Goal: Task Accomplishment & Management: Manage account settings

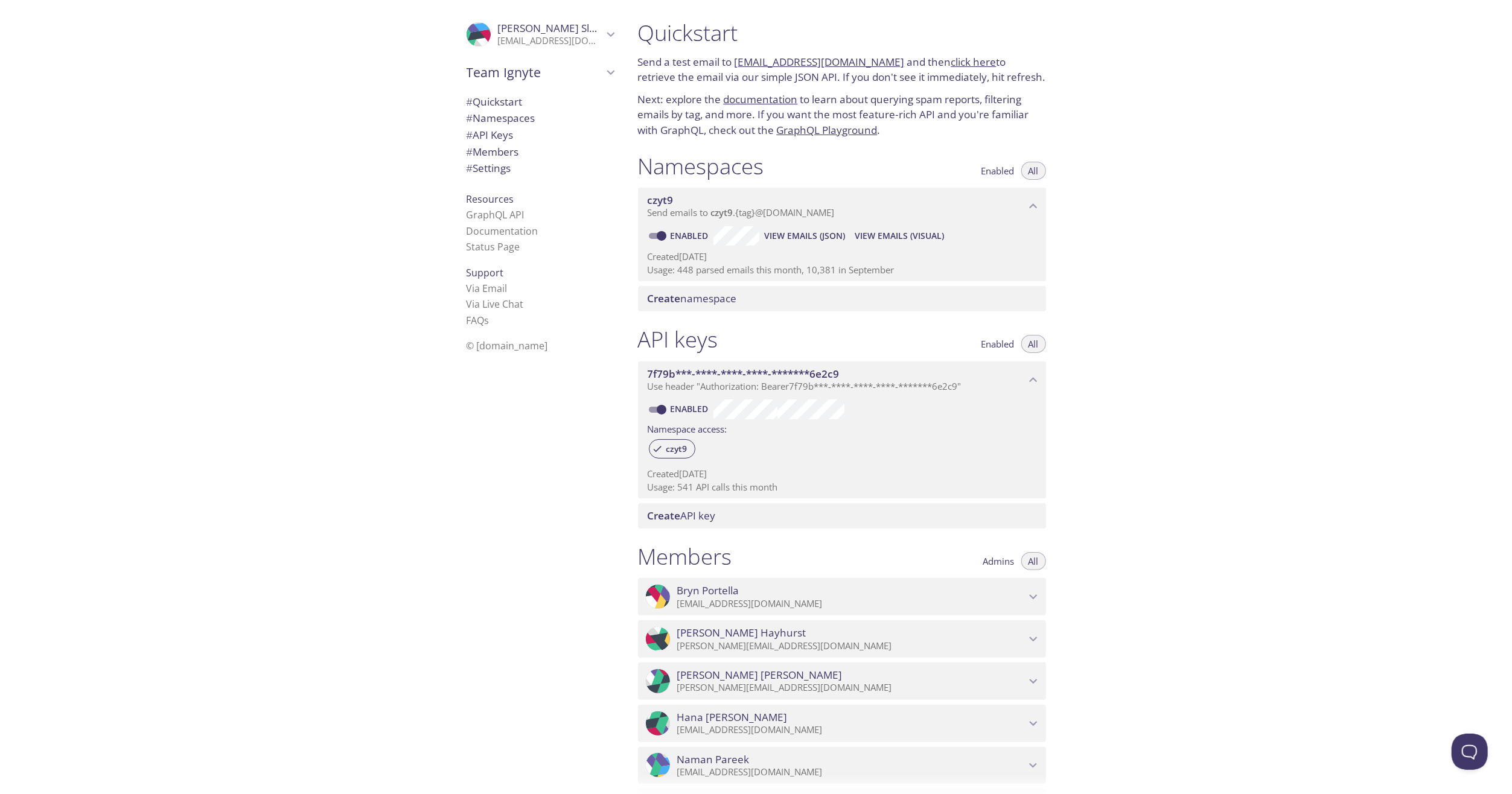
click at [603, 38] on icon "Megan Slota" at bounding box center [611, 35] width 16 height 16
click at [585, 127] on span "Team Ignyte" at bounding box center [534, 126] width 136 height 17
click at [1394, 85] on div "Quickstart Send a test email to [EMAIL_ADDRESS][DOMAIN_NAME] and then click her…" at bounding box center [1070, 397] width 884 height 794
click at [549, 109] on div "[PERSON_NAME] team" at bounding box center [540, 100] width 167 height 25
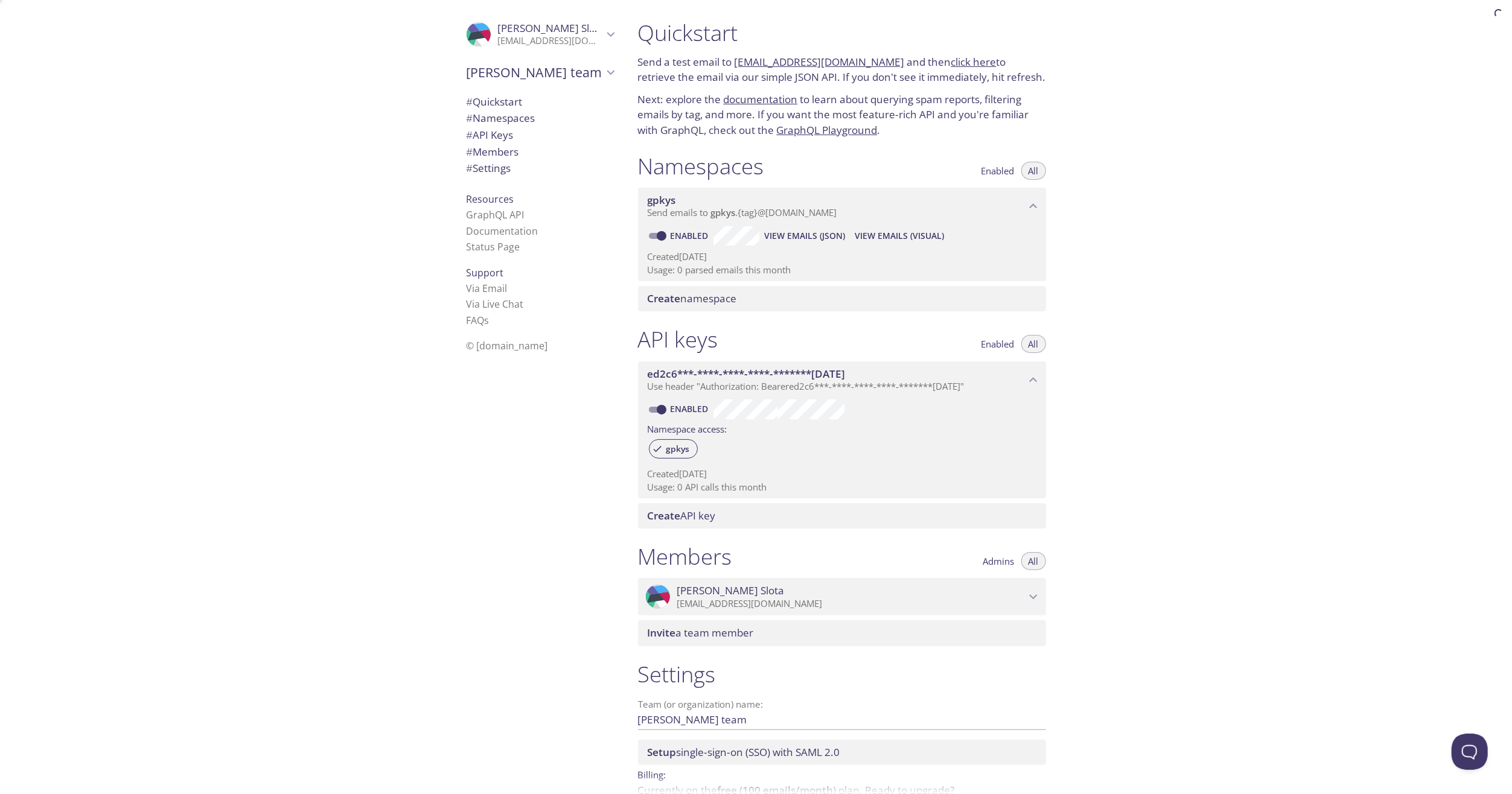
scroll to position [20, 0]
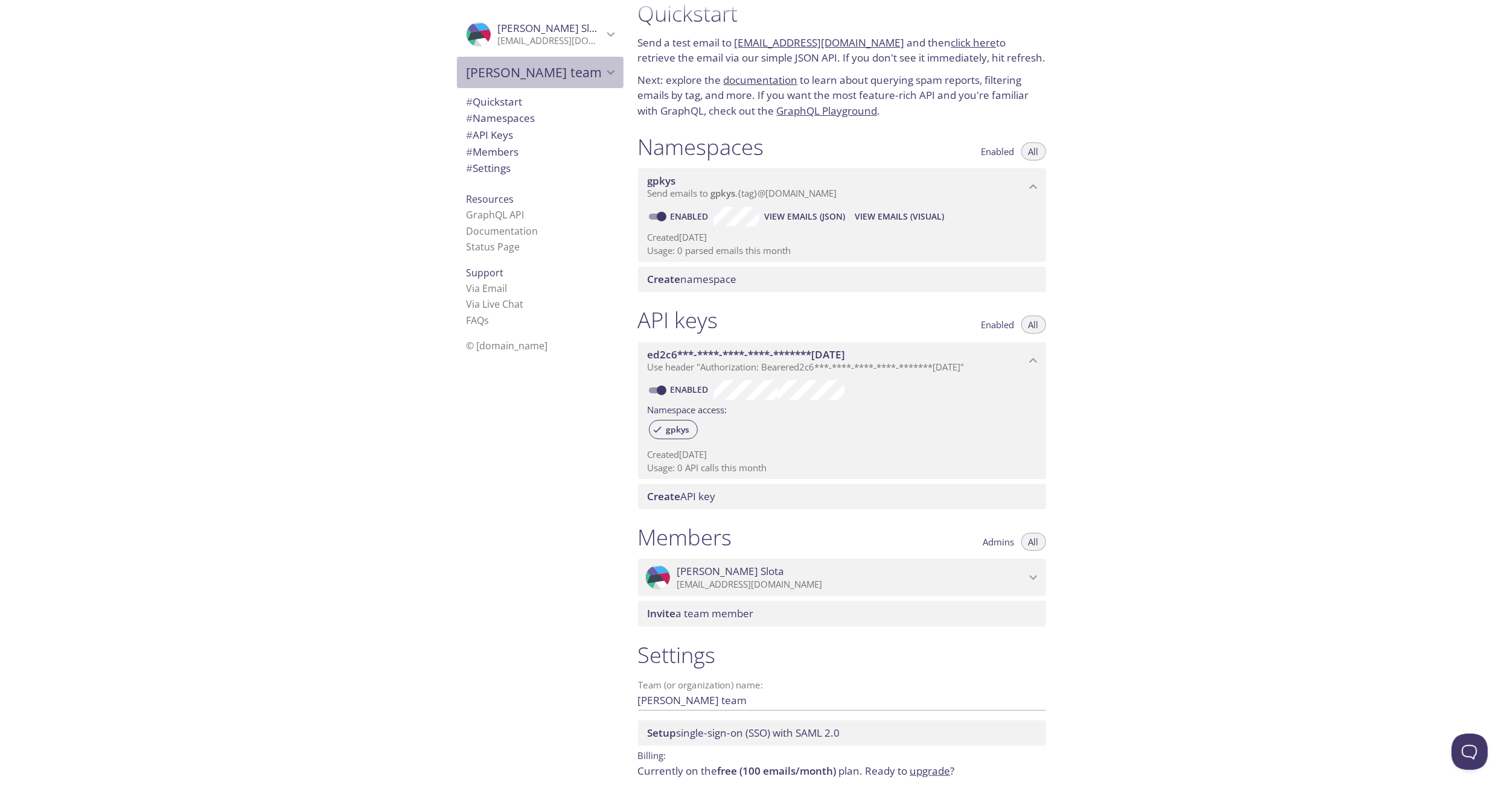
click at [572, 69] on span "[PERSON_NAME] team" at bounding box center [534, 72] width 136 height 17
click at [373, 78] on div ".cls-1 { fill: #6d5ca8; } .cls-2 { fill: #3fc191; } .cls-3 { fill: #3b4752; } .…" at bounding box center [314, 397] width 628 height 794
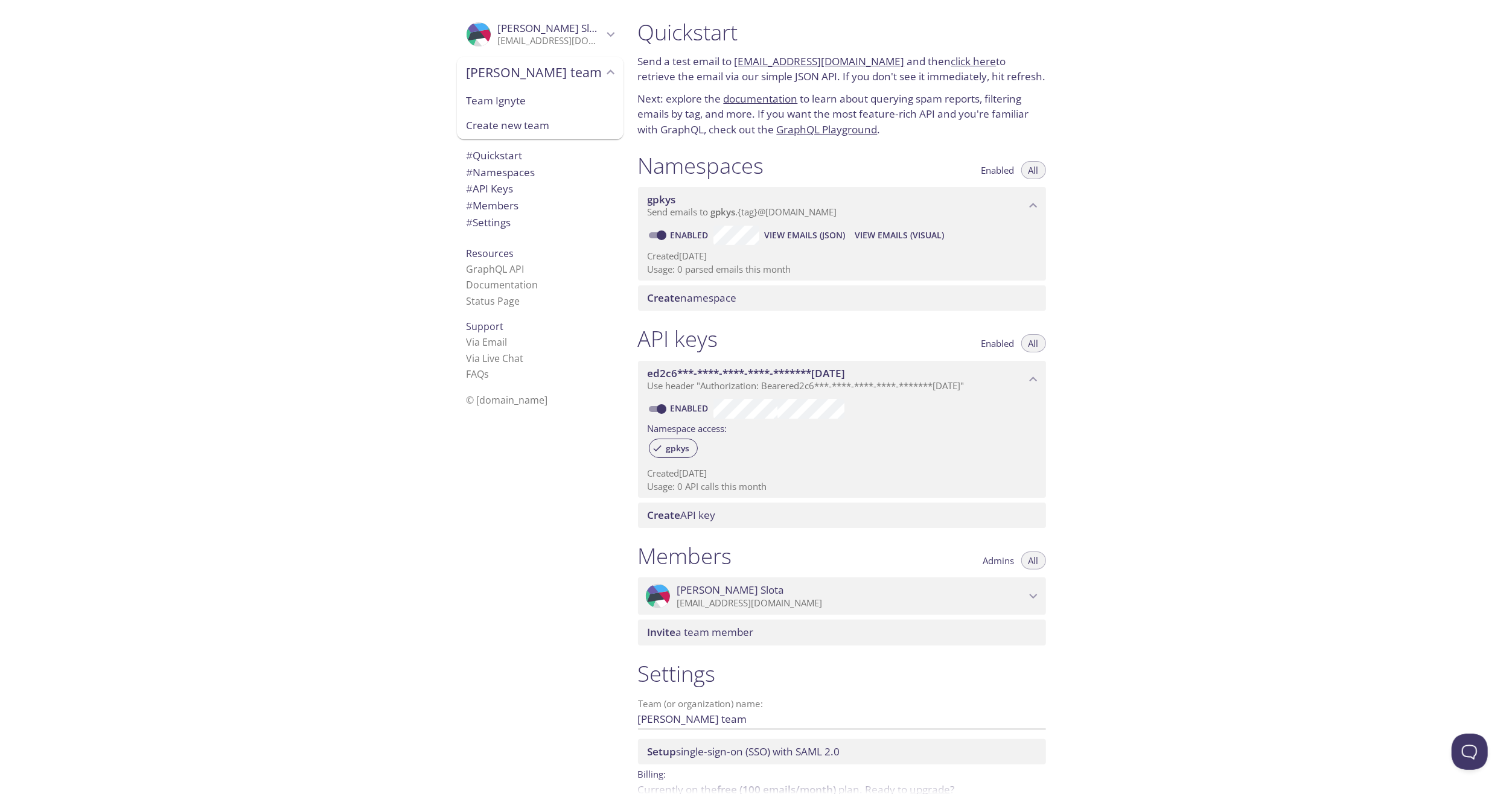
scroll to position [0, 0]
drag, startPoint x: 553, startPoint y: 63, endPoint x: 564, endPoint y: 64, distance: 11.0
click at [553, 63] on div "[PERSON_NAME] team" at bounding box center [540, 72] width 167 height 31
click at [564, 66] on span "[PERSON_NAME] team" at bounding box center [534, 72] width 136 height 17
click at [549, 105] on span "Team Ignyte" at bounding box center [540, 101] width 147 height 16
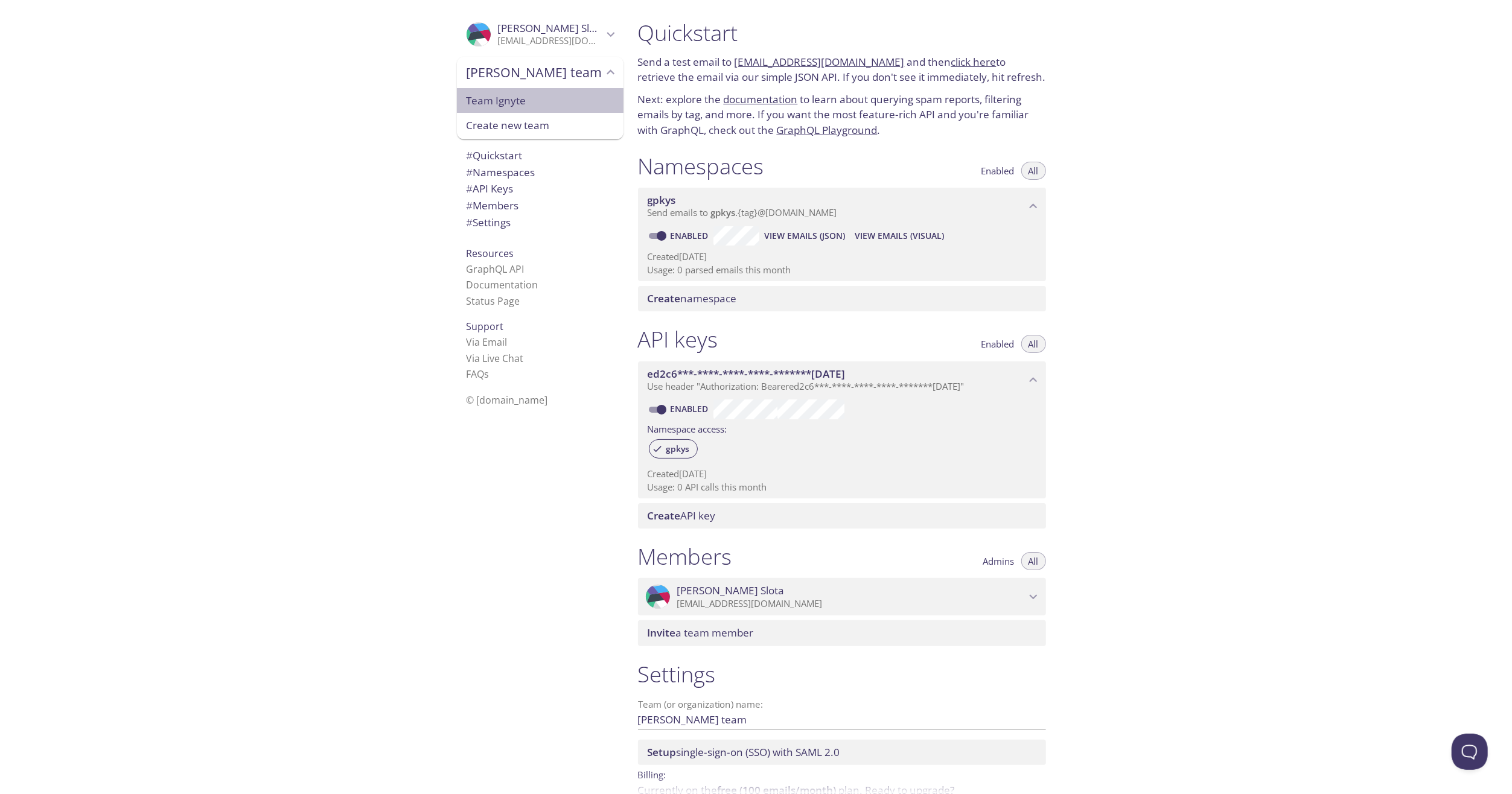
type input "Team Ignyte"
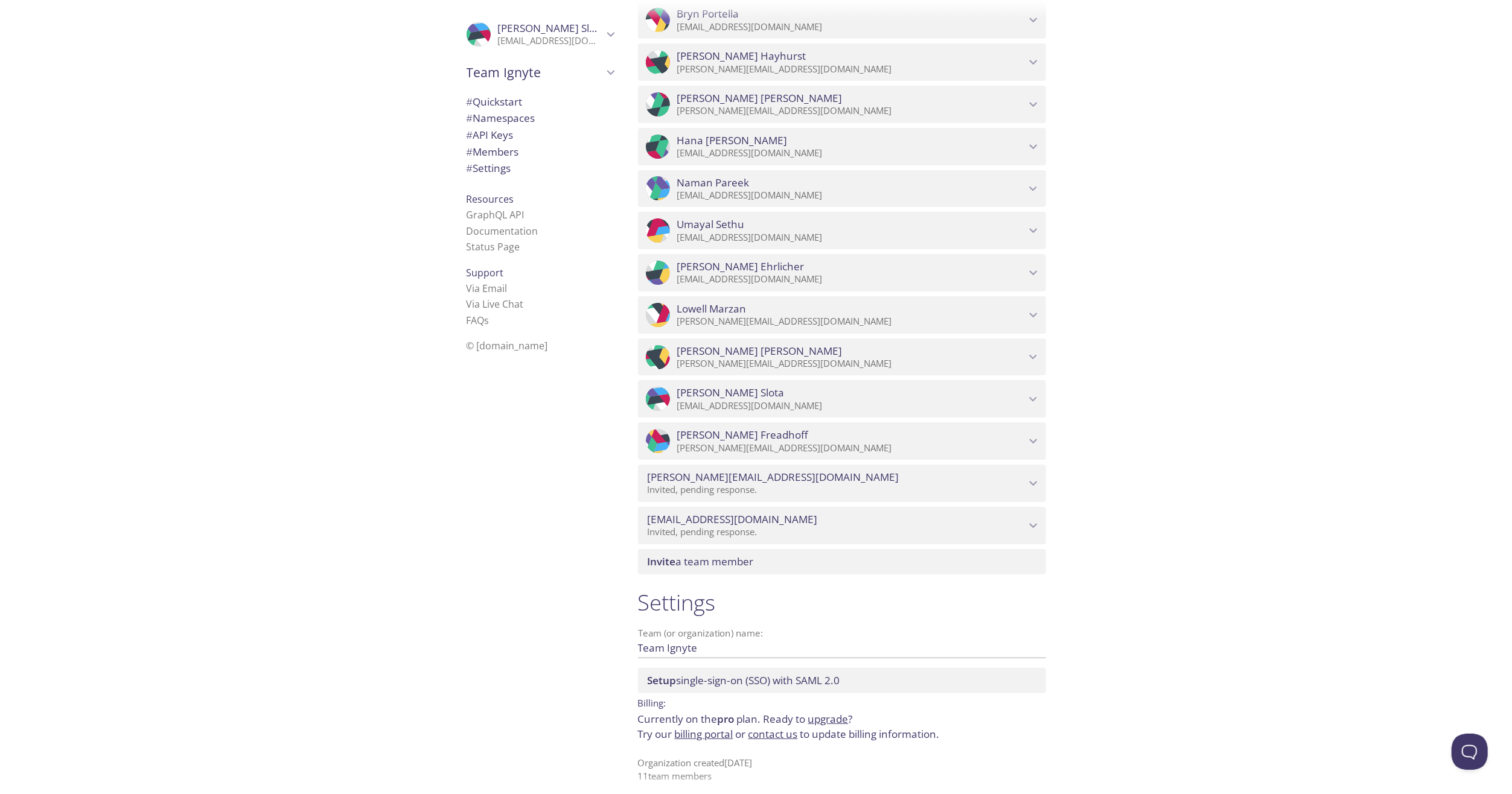
scroll to position [585, 0]
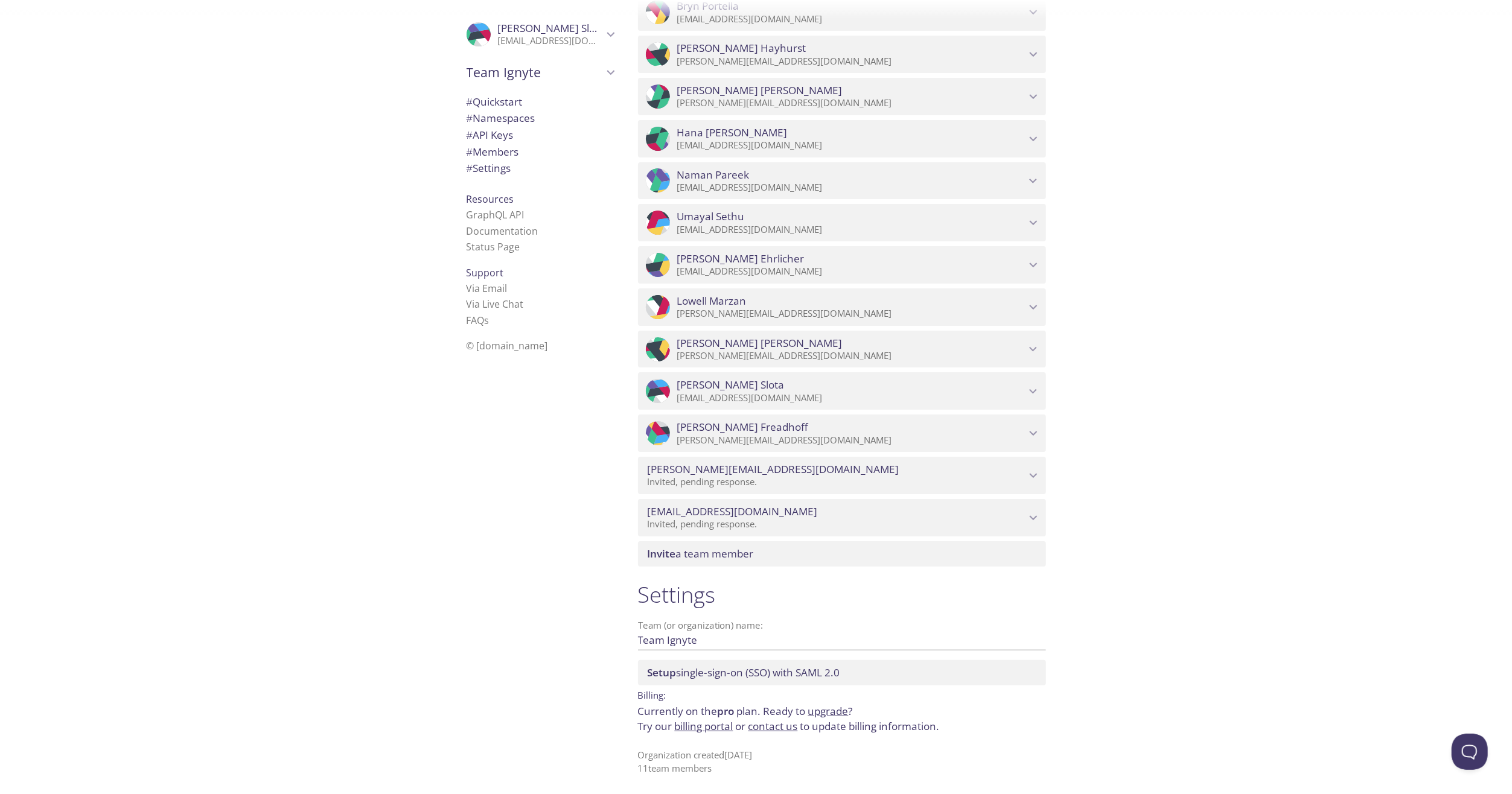
click at [688, 555] on span "Invite a team member" at bounding box center [701, 553] width 106 height 14
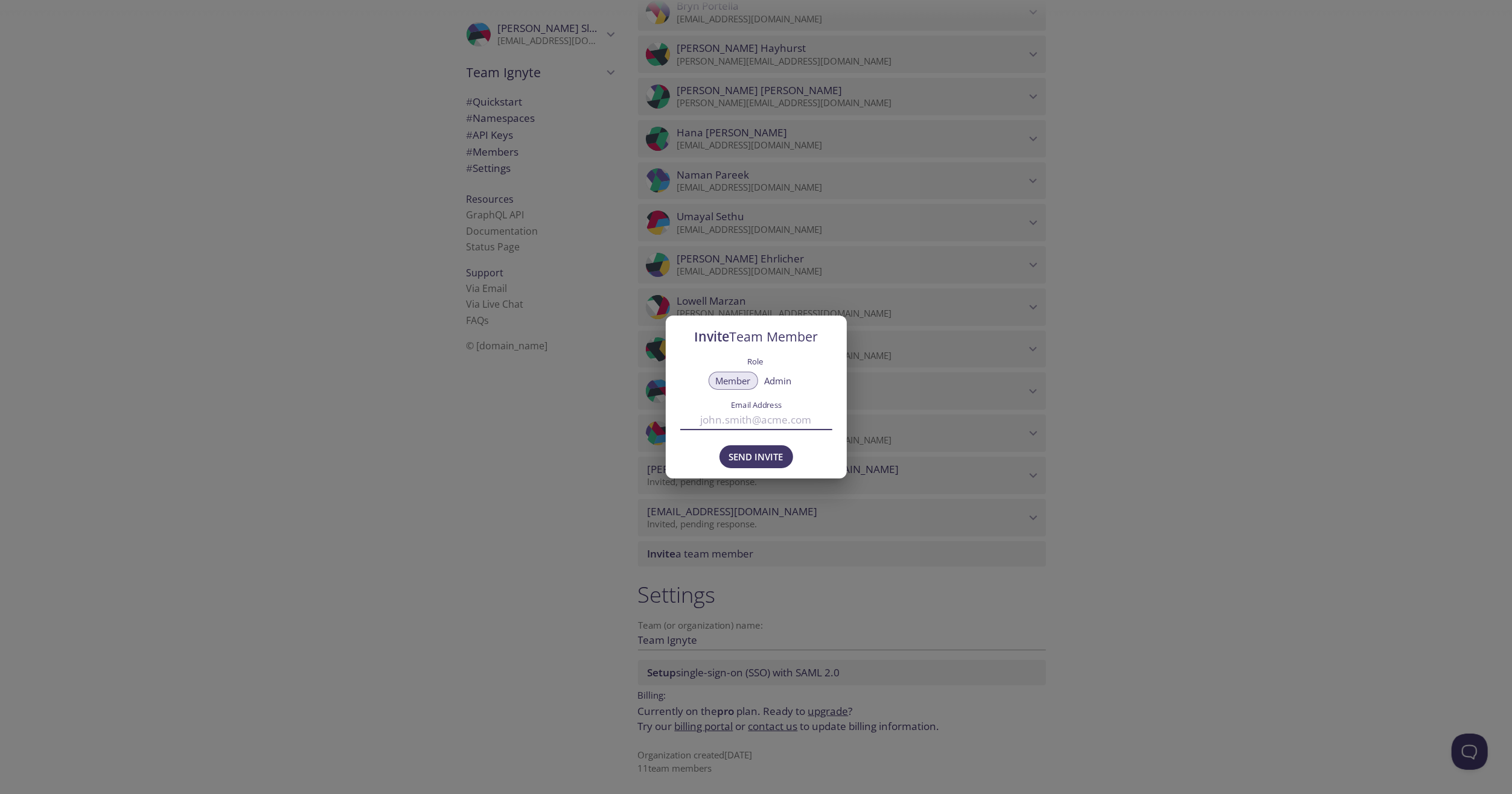
click at [743, 413] on input "Email Address" at bounding box center [756, 419] width 152 height 20
type input "[PERSON_NAME][EMAIL_ADDRESS][DOMAIN_NAME]"
click at [764, 457] on span "Send Invite" at bounding box center [756, 457] width 54 height 16
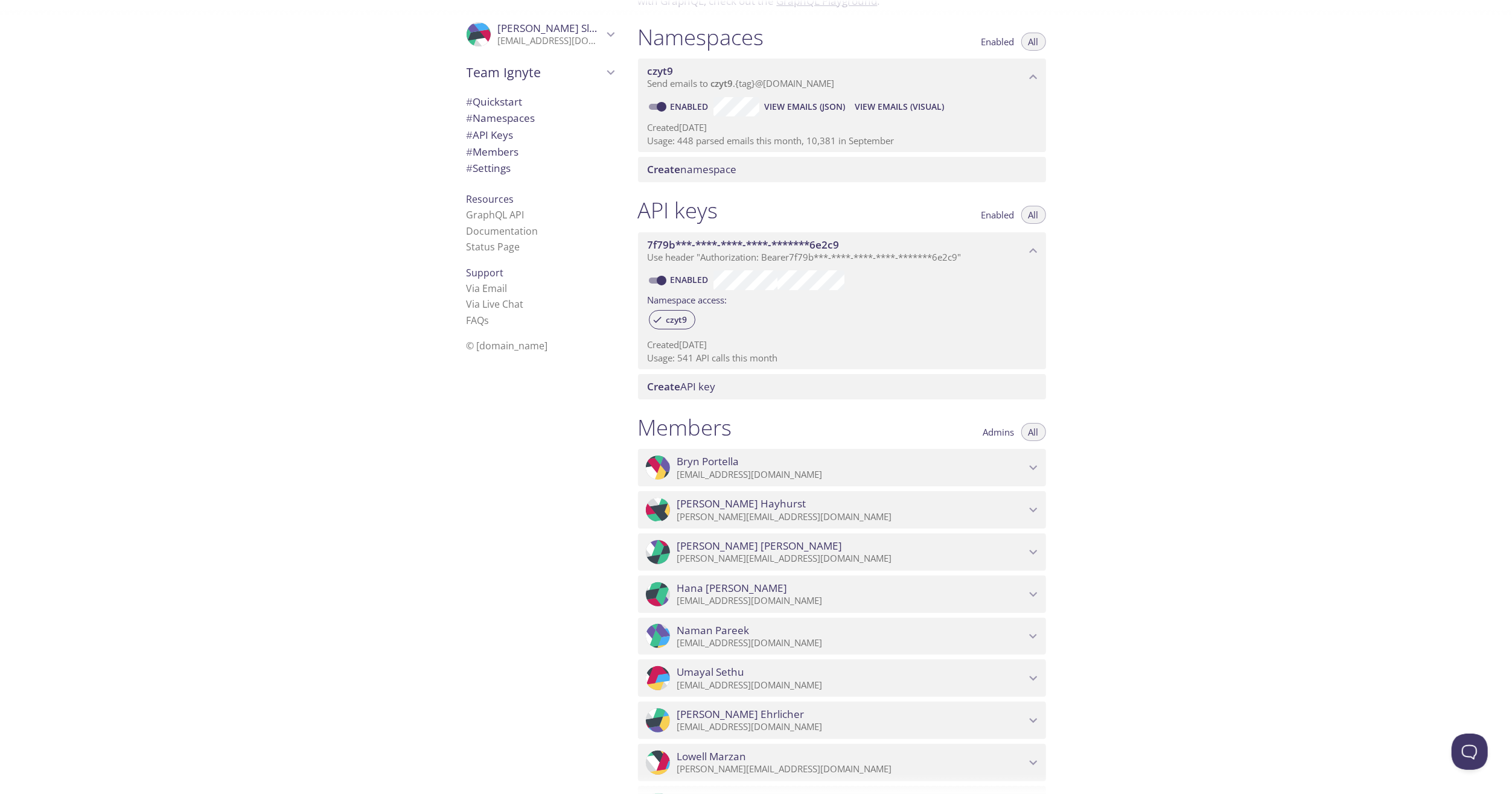
scroll to position [84, 0]
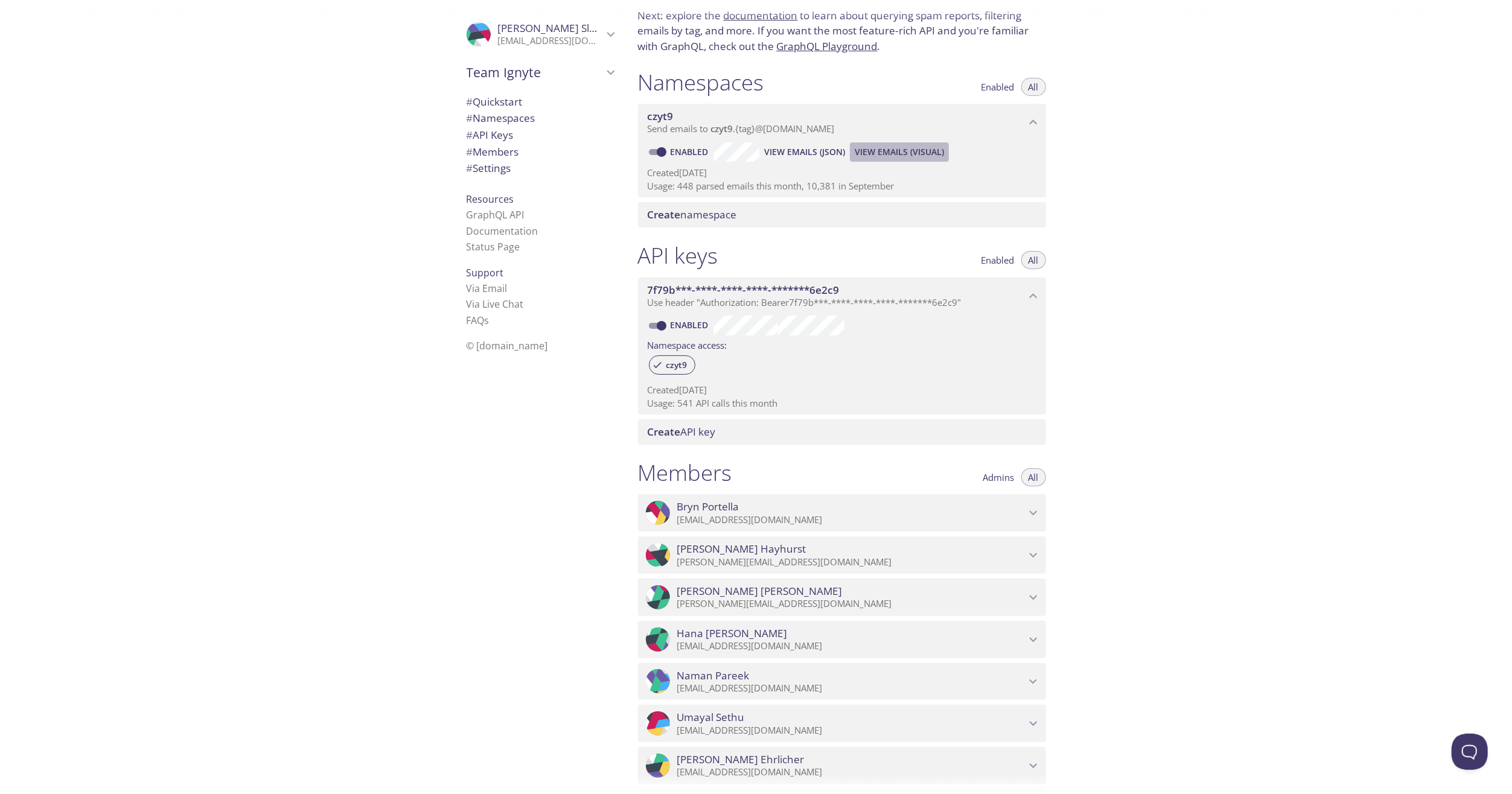
click at [910, 152] on span "View Emails (Visual)" at bounding box center [899, 152] width 89 height 14
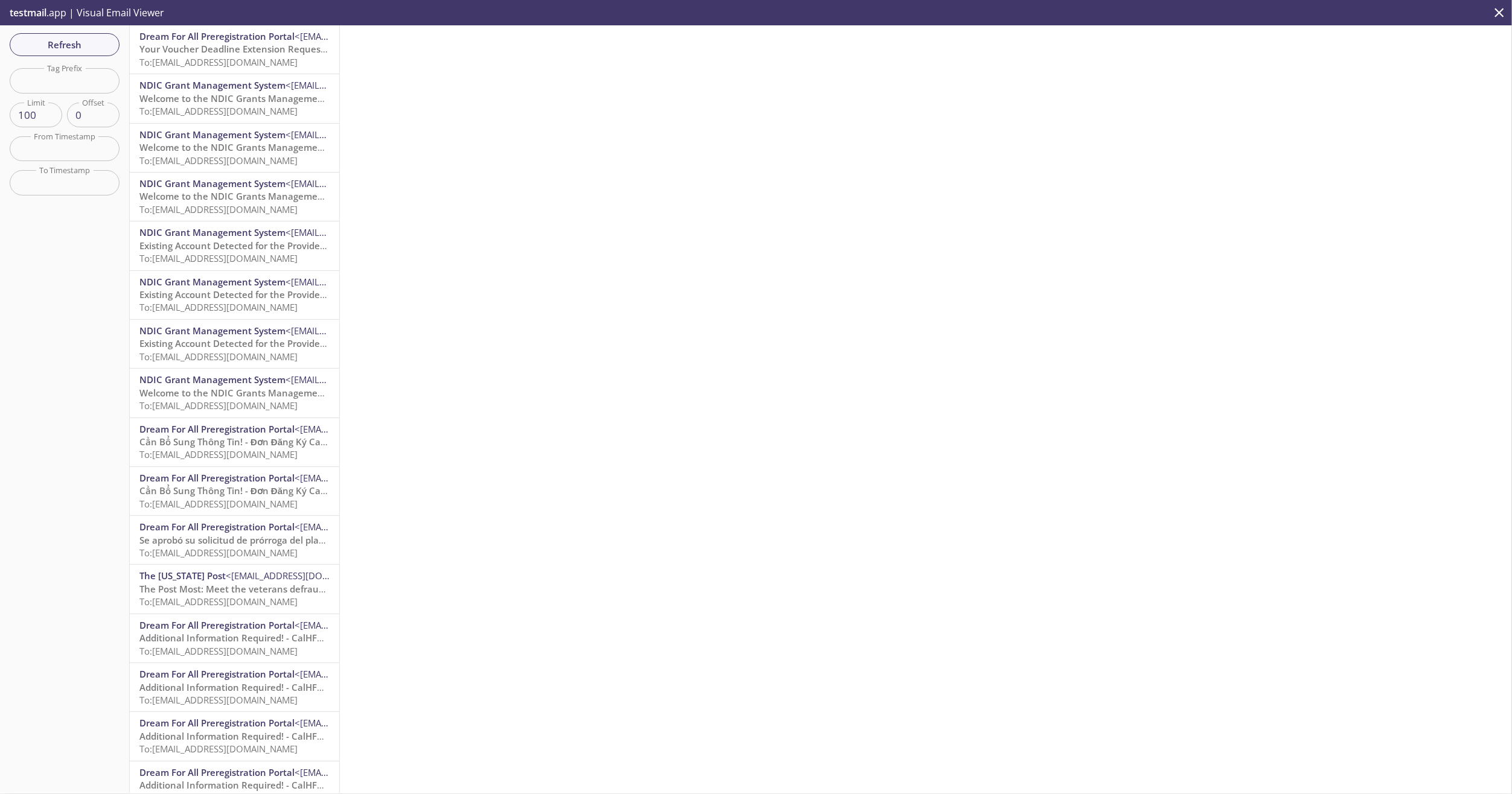
click at [55, 90] on input "text" at bounding box center [65, 81] width 110 height 25
type input "calhfa"
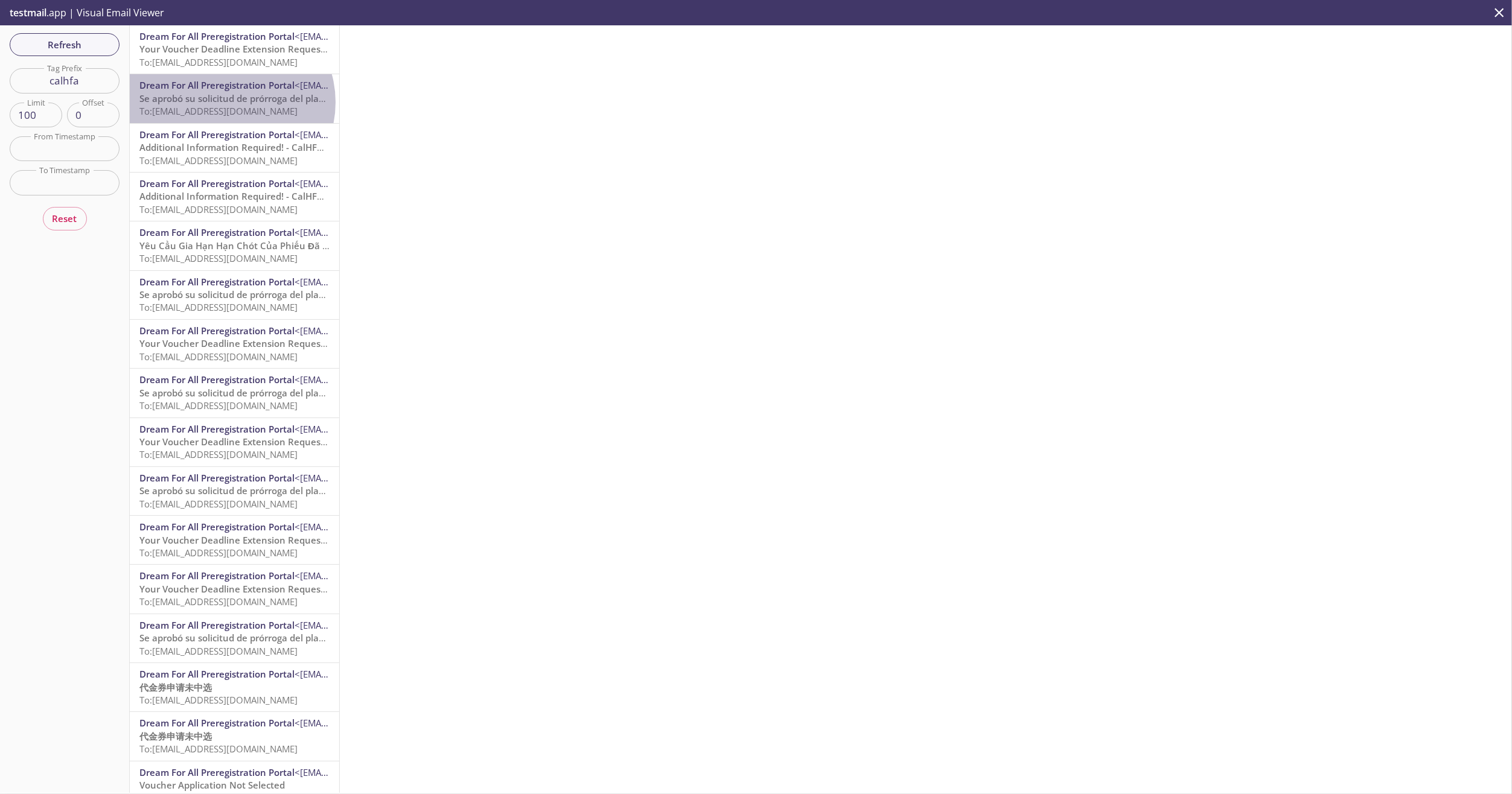
click at [231, 102] on span "Se aprobó su solicitud de prórroga del plazo de su cupón" at bounding box center [261, 98] width 244 height 12
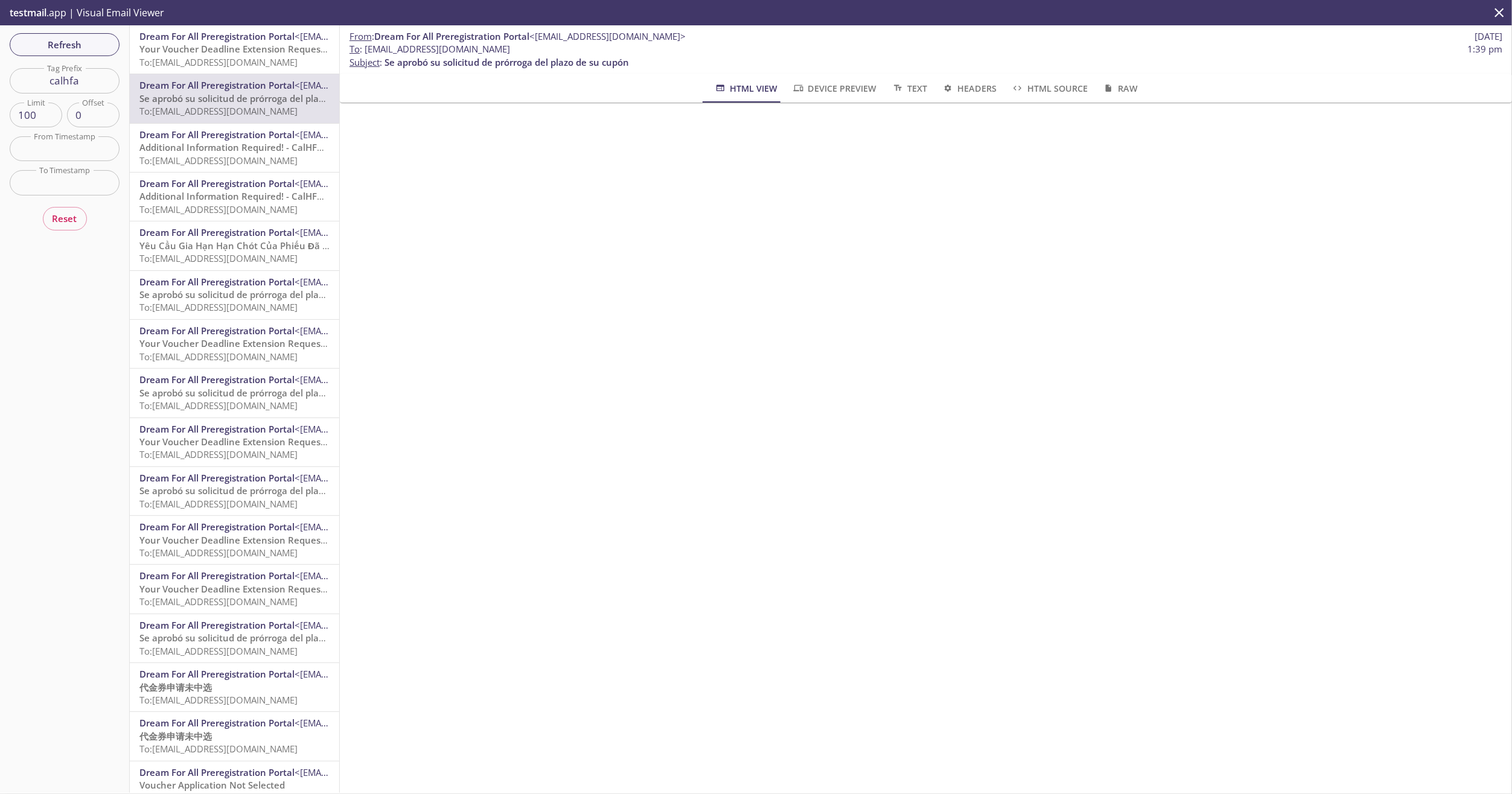
click at [225, 143] on span "Additional Information Required! - CalHFA Application" at bounding box center [257, 147] width 235 height 12
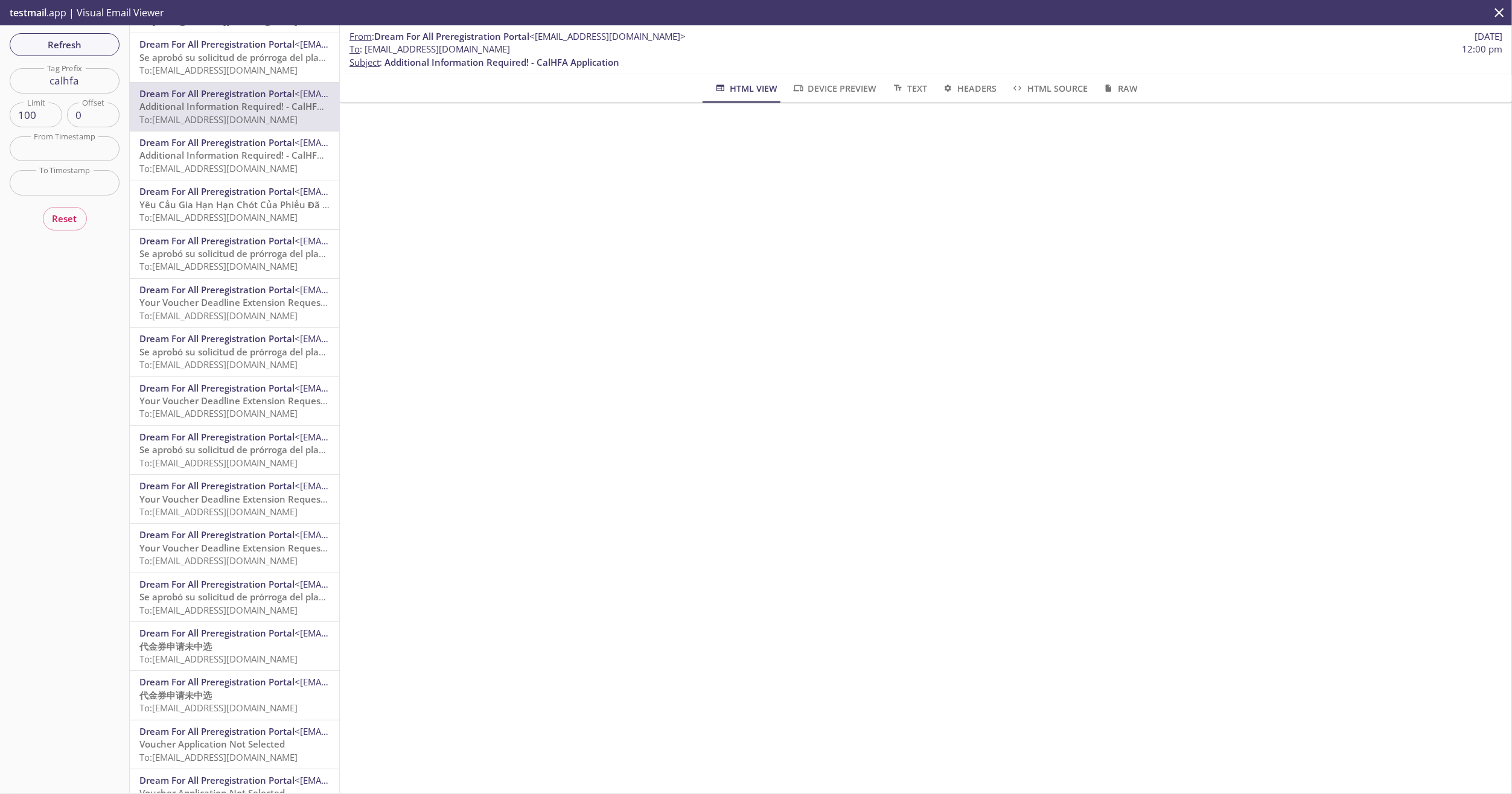
scroll to position [61, 0]
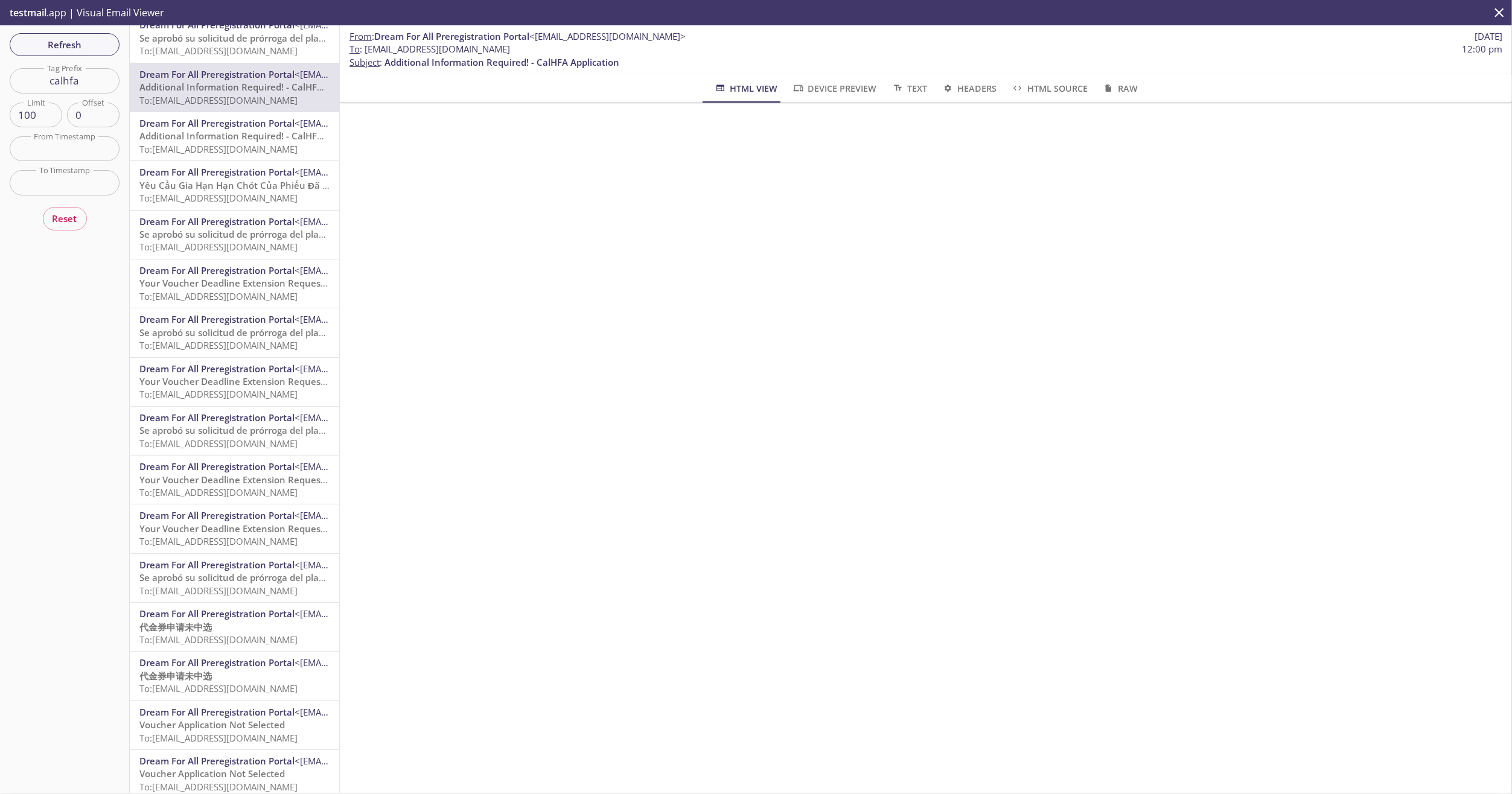
click at [239, 185] on span "Yêu Cầu Gia Hạn Hạn Chót Của Phiếu Đã Được Phê Duyệt" at bounding box center [266, 185] width 254 height 12
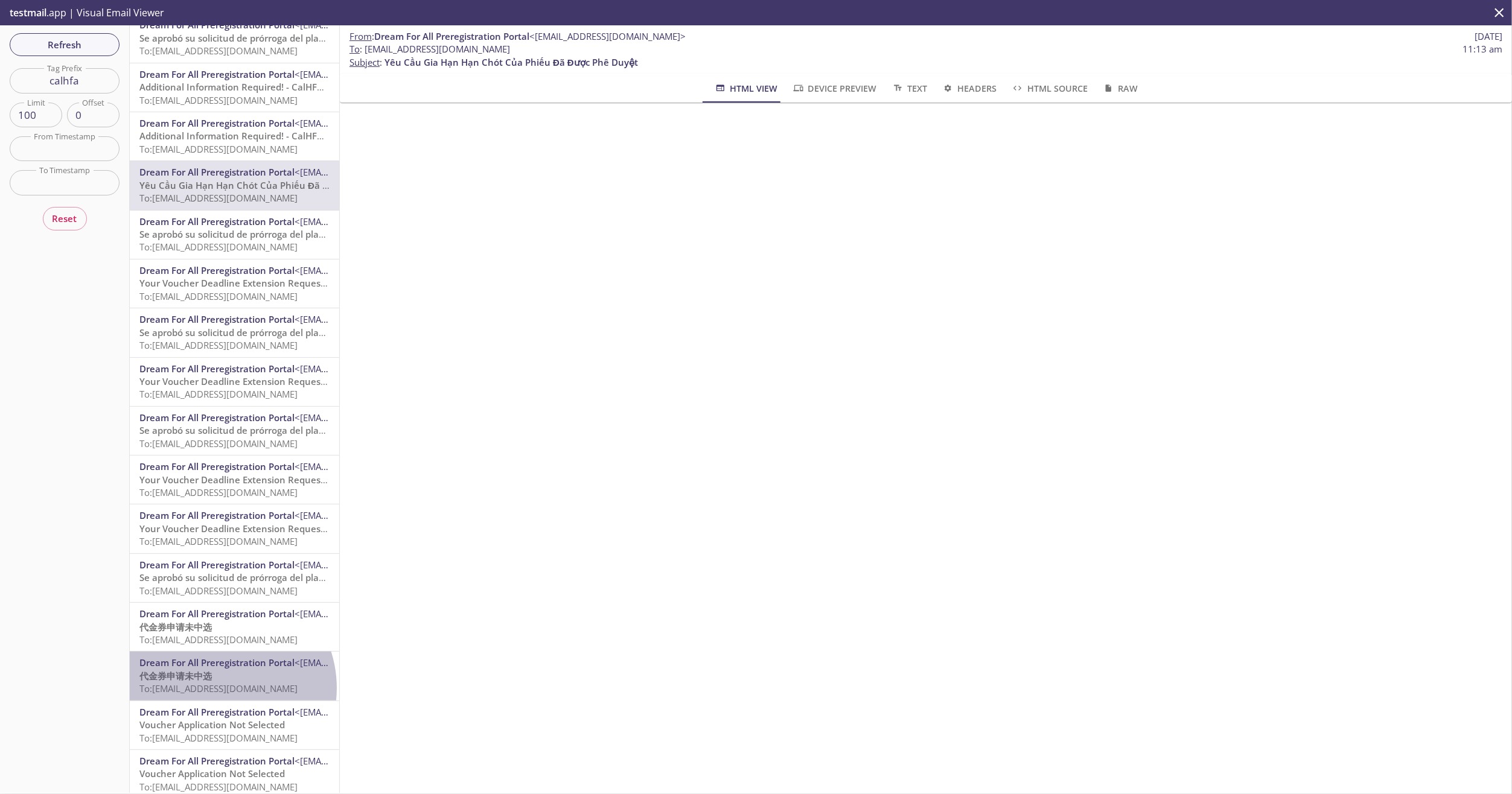
click at [216, 688] on span "To: [EMAIL_ADDRESS][DOMAIN_NAME]" at bounding box center [218, 688] width 158 height 12
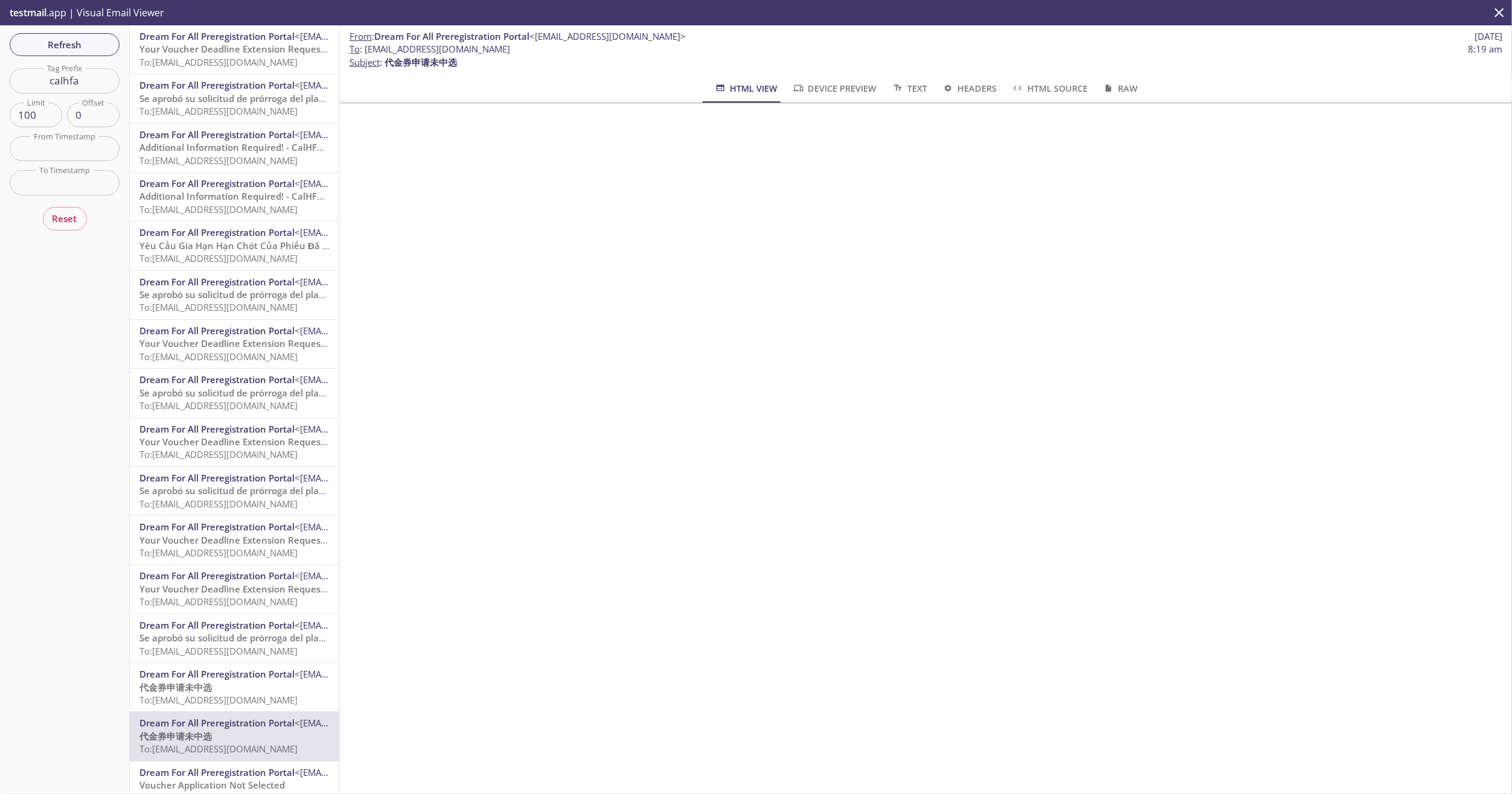
click at [274, 44] on span "Your Voucher Deadline Extension Request Has Been Approved" at bounding box center [276, 49] width 273 height 12
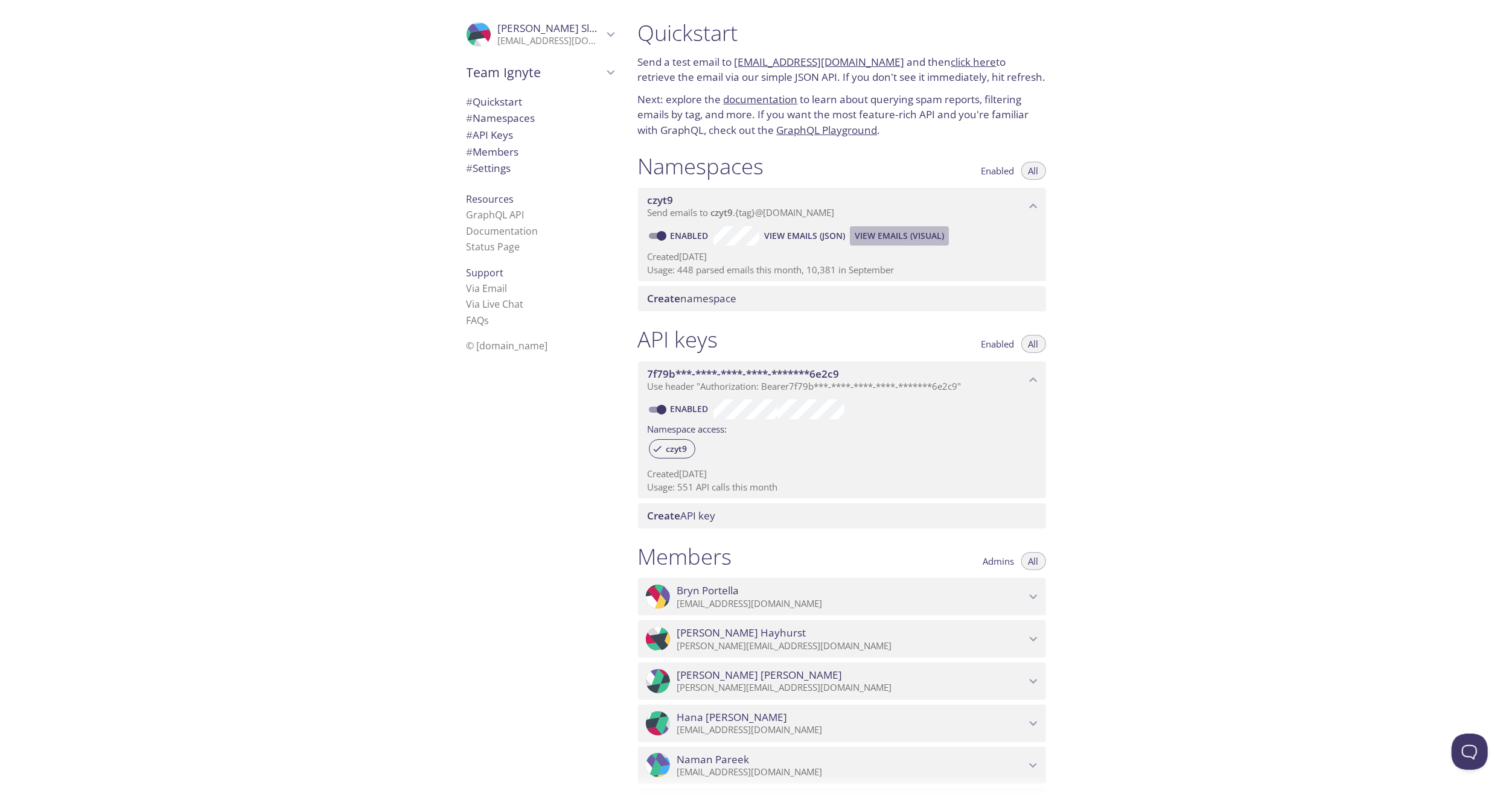
click at [910, 235] on span "View Emails (Visual)" at bounding box center [899, 236] width 89 height 14
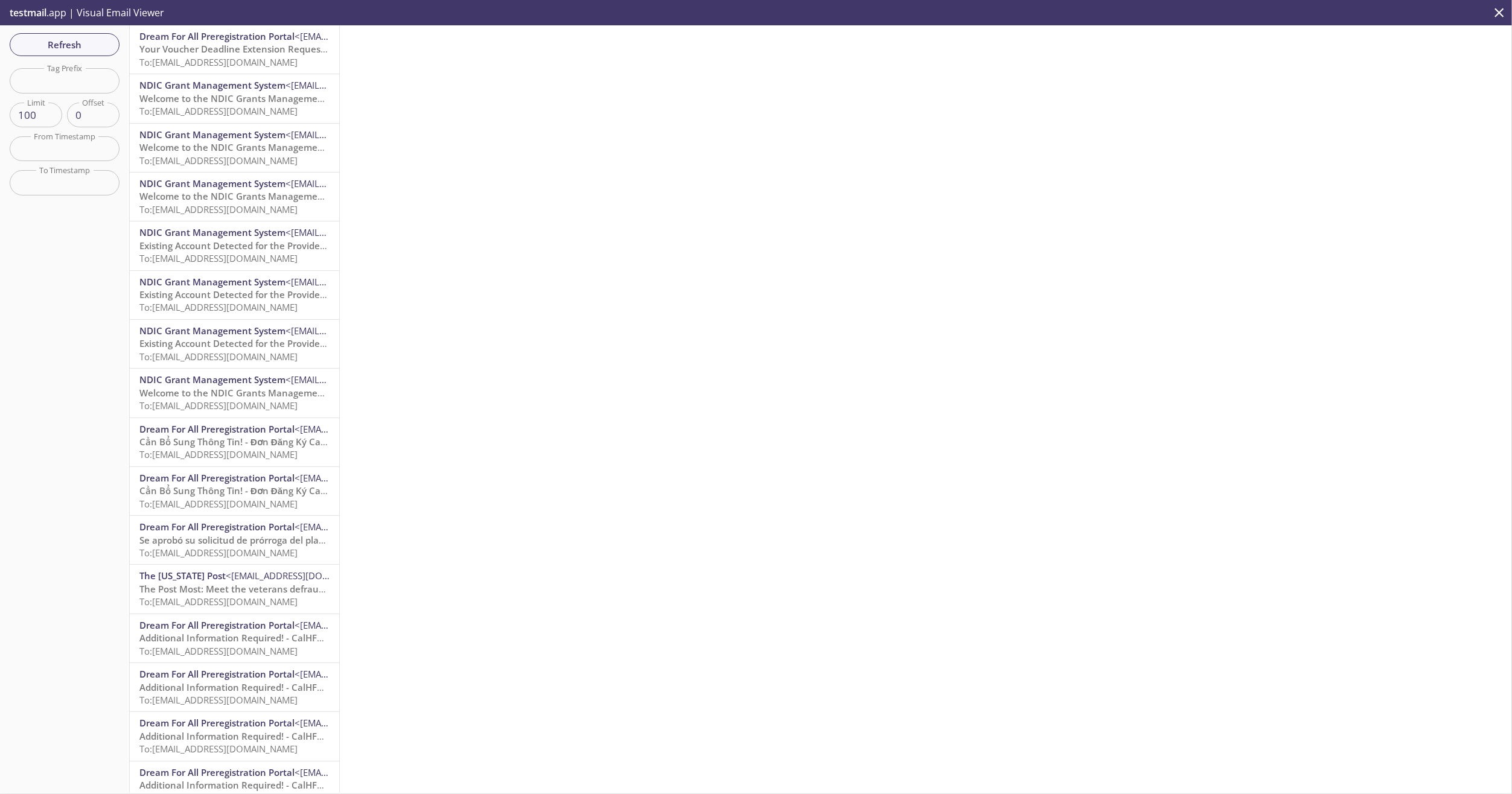
click at [36, 74] on input "text" at bounding box center [65, 81] width 110 height 25
click at [77, 78] on input "text" at bounding box center [65, 81] width 110 height 25
type input "calhfa"
